Goal: Task Accomplishment & Management: Complete application form

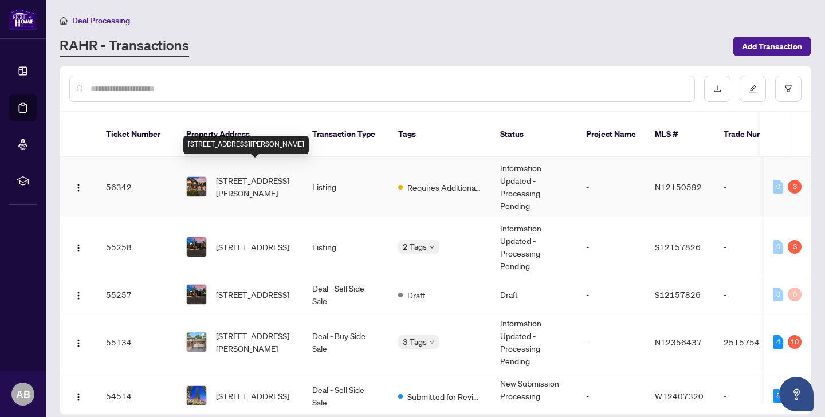
click at [271, 174] on span "[STREET_ADDRESS][PERSON_NAME]" at bounding box center [255, 186] width 78 height 25
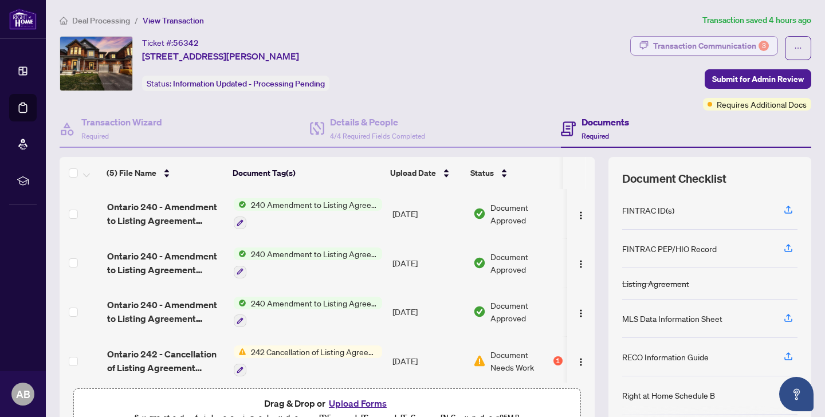
click at [716, 44] on div "Transaction Communication 3" at bounding box center [711, 46] width 116 height 18
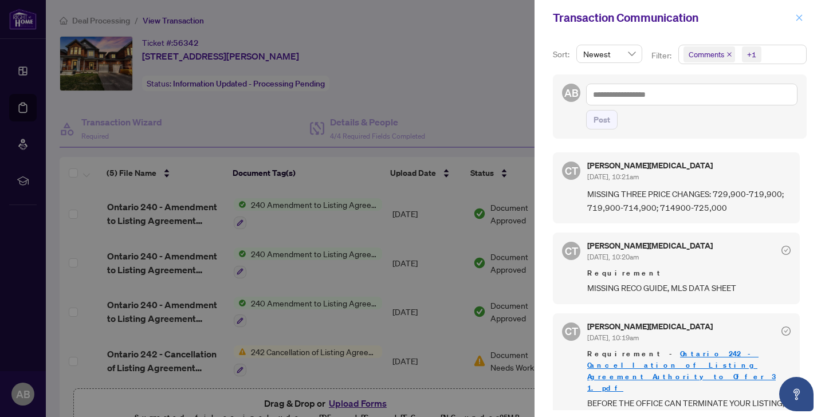
click at [801, 17] on icon "close" at bounding box center [799, 18] width 8 height 8
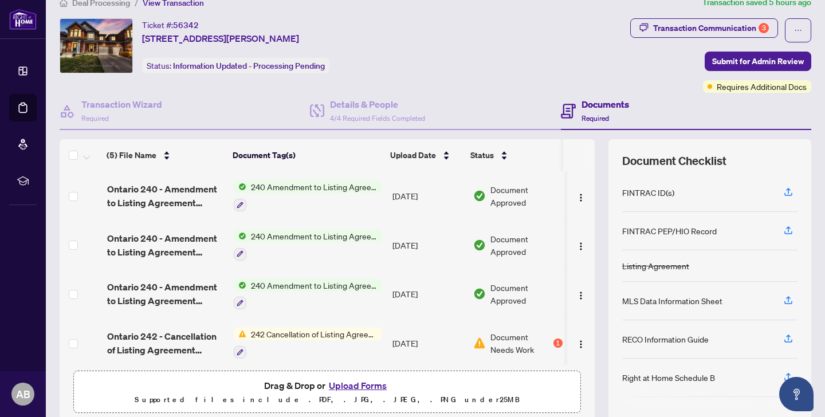
scroll to position [18, 0]
click at [352, 384] on button "Upload Forms" at bounding box center [357, 384] width 65 height 15
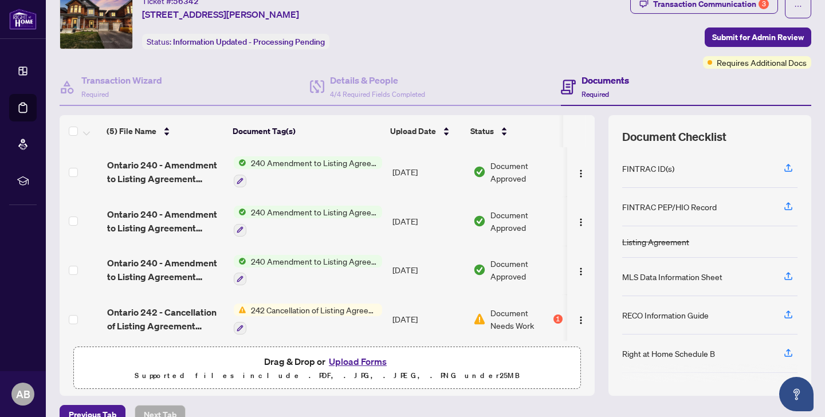
scroll to position [41, 0]
click at [346, 366] on button "Upload Forms" at bounding box center [357, 362] width 65 height 15
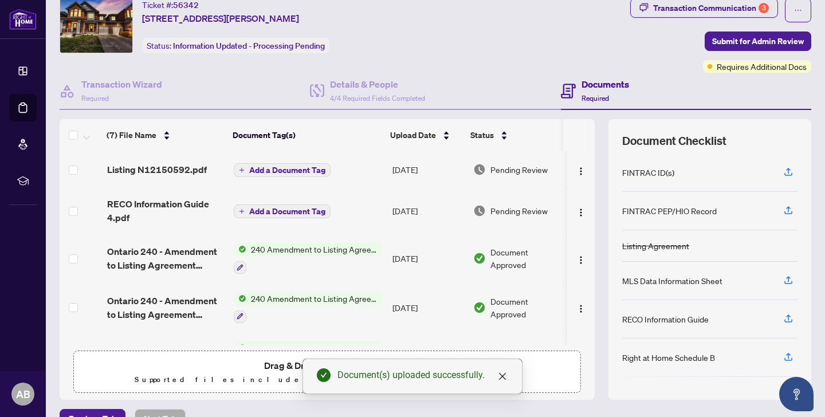
scroll to position [0, 0]
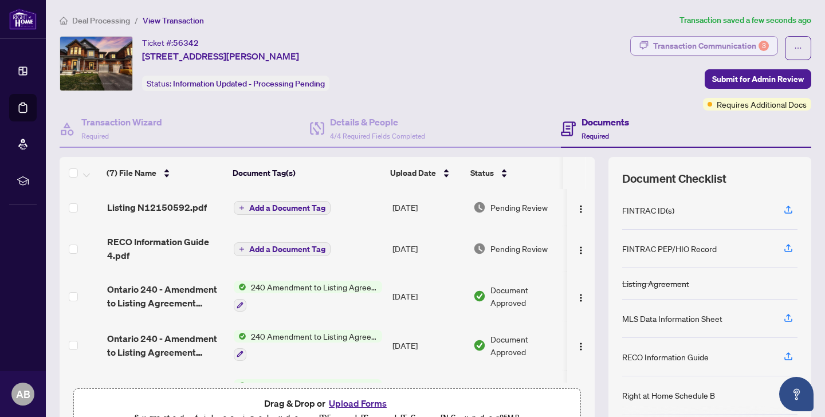
click at [739, 49] on div "Transaction Communication 3" at bounding box center [711, 46] width 116 height 18
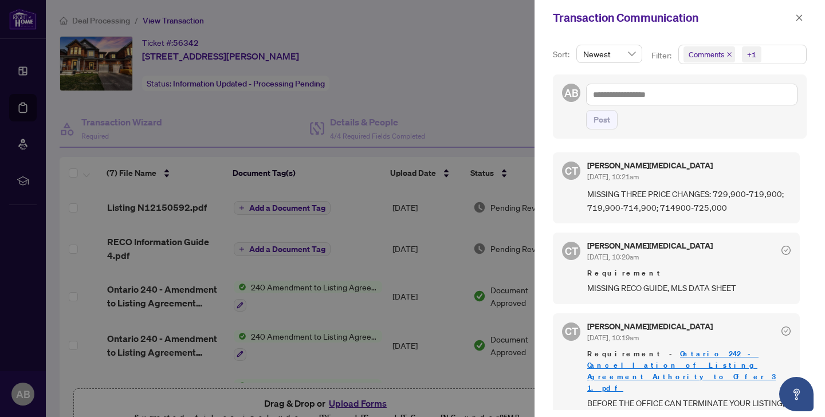
click at [499, 117] on div at bounding box center [412, 208] width 825 height 417
click at [797, 22] on icon "close" at bounding box center [799, 18] width 8 height 8
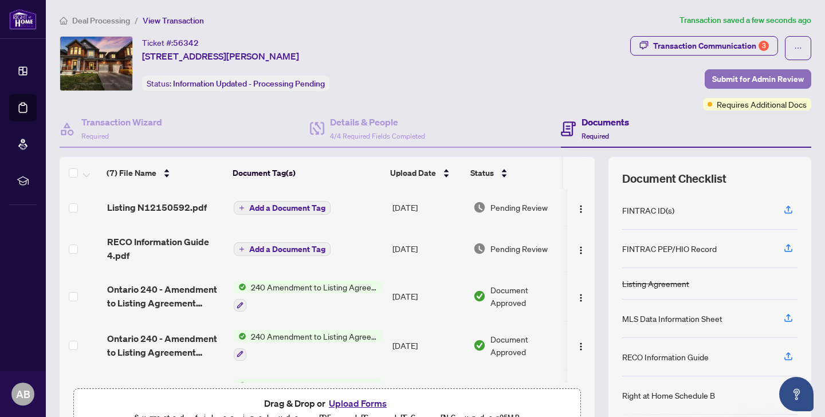
click at [756, 78] on span "Submit for Admin Review" at bounding box center [758, 79] width 92 height 18
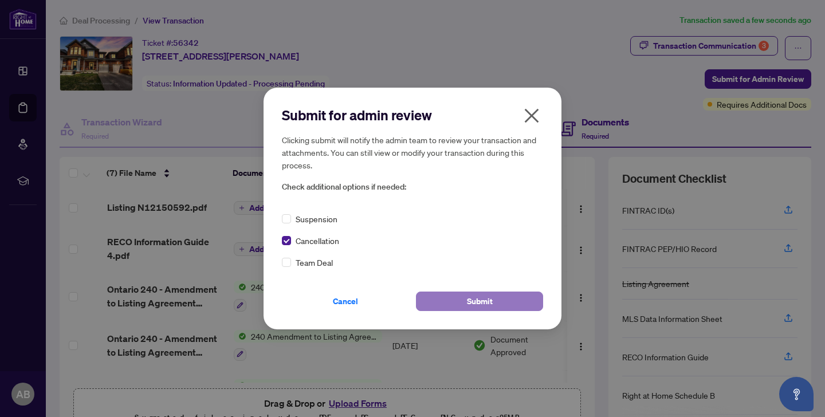
click at [446, 304] on button "Submit" at bounding box center [479, 301] width 127 height 19
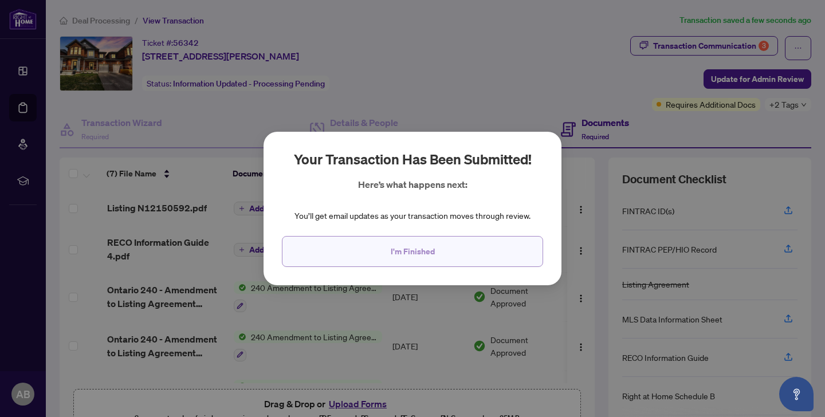
click at [422, 251] on span "I'm Finished" at bounding box center [413, 251] width 44 height 18
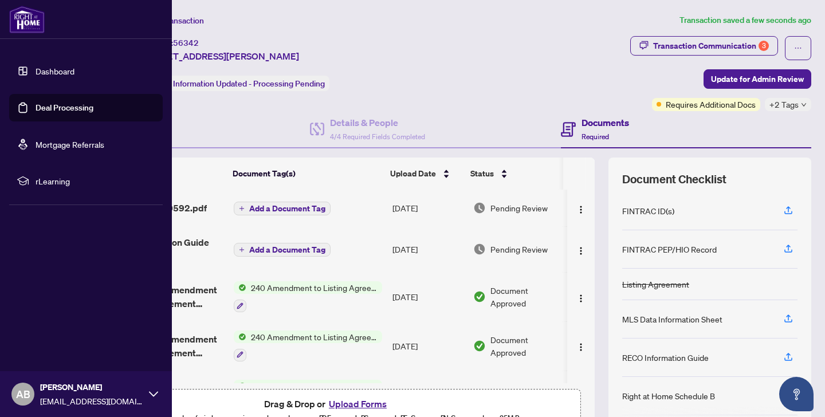
click at [54, 67] on link "Dashboard" at bounding box center [55, 71] width 39 height 10
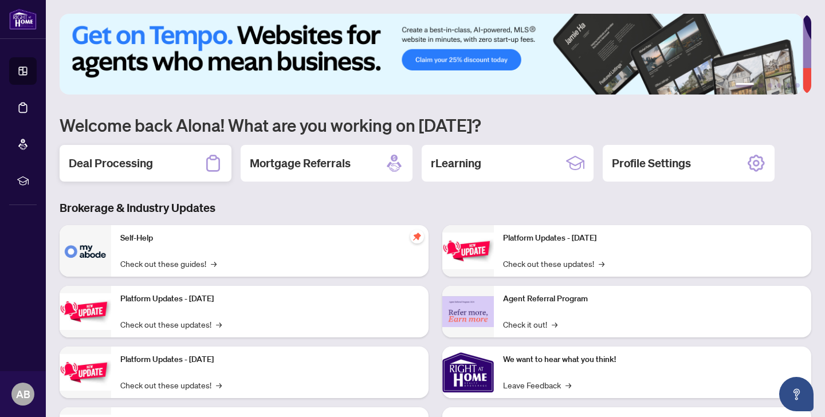
click at [202, 157] on div "Deal Processing" at bounding box center [146, 163] width 172 height 37
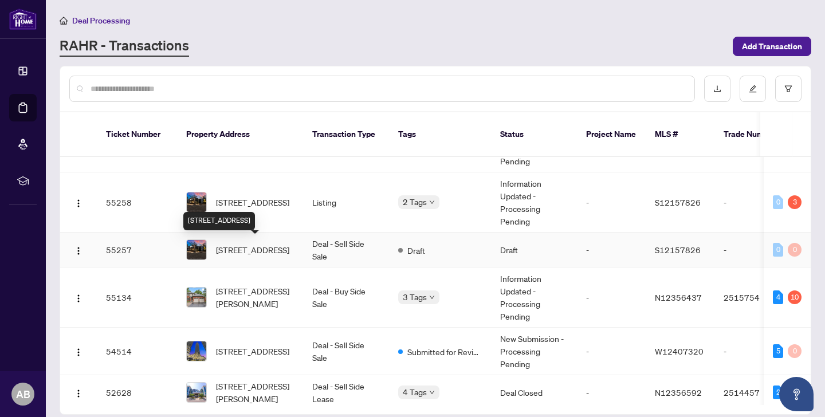
scroll to position [45, 0]
click at [282, 284] on span "[STREET_ADDRESS][PERSON_NAME]" at bounding box center [255, 296] width 78 height 25
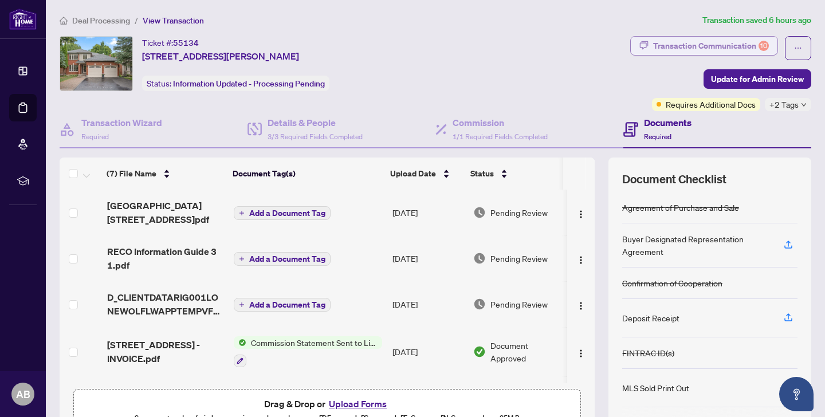
click at [708, 45] on div "Transaction Communication 10" at bounding box center [711, 46] width 116 height 18
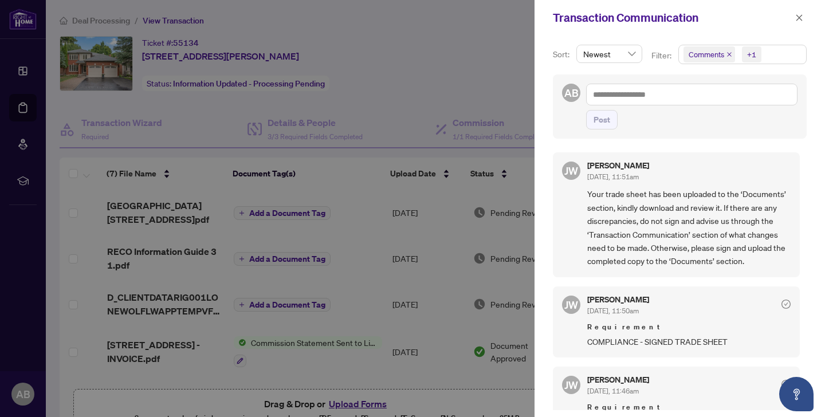
scroll to position [17, 0]
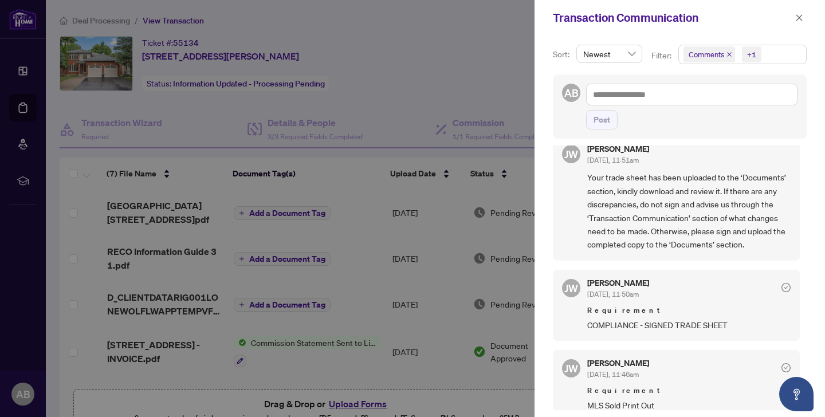
click at [352, 92] on div at bounding box center [412, 208] width 825 height 417
click at [372, 73] on div at bounding box center [412, 208] width 825 height 417
click at [800, 20] on icon "close" at bounding box center [799, 18] width 8 height 8
